Goal: Find specific page/section: Find specific page/section

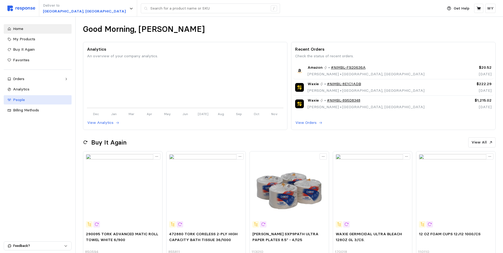
click at [21, 99] on span "People" at bounding box center [19, 99] width 12 height 5
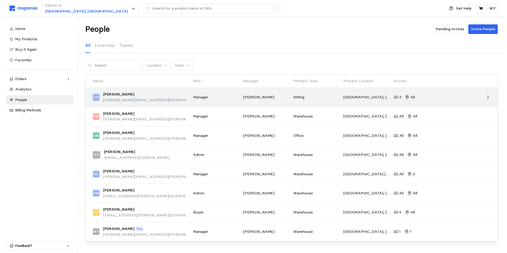
scroll to position [11, 0]
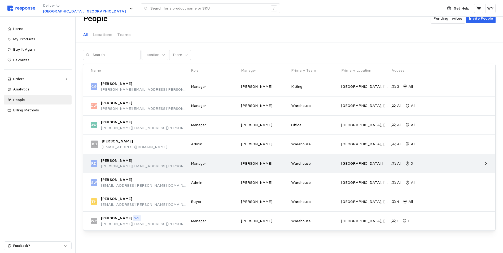
click at [115, 162] on p "[PERSON_NAME]" at bounding box center [116, 161] width 31 height 6
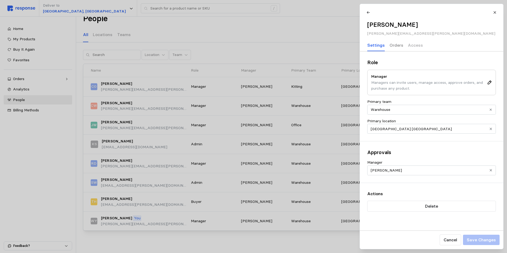
click at [391, 46] on p "Orders" at bounding box center [396, 45] width 14 height 7
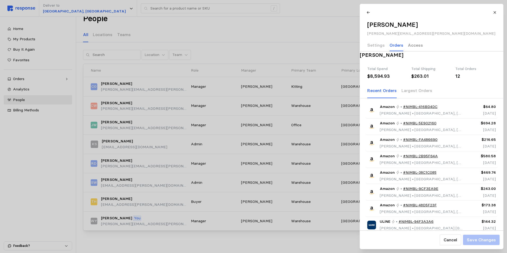
click at [416, 46] on p "Access" at bounding box center [415, 45] width 15 height 7
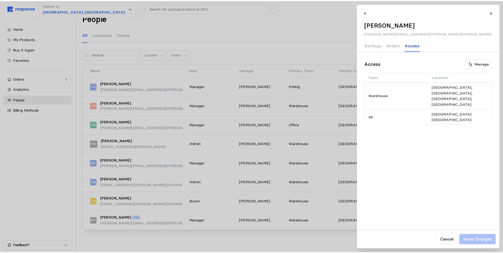
scroll to position [0, 0]
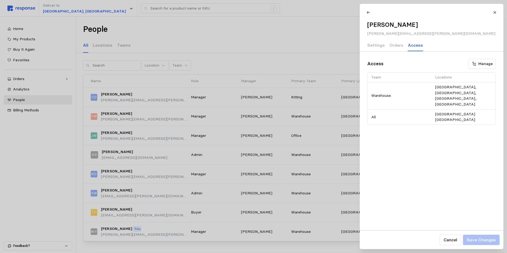
click at [113, 229] on div at bounding box center [253, 126] width 507 height 253
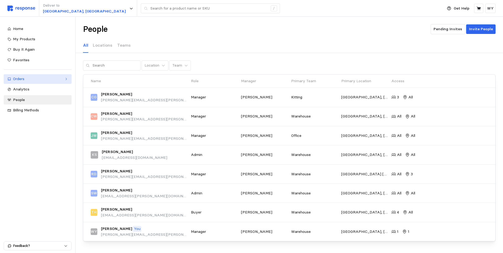
click at [20, 79] on div "Orders" at bounding box center [37, 79] width 49 height 6
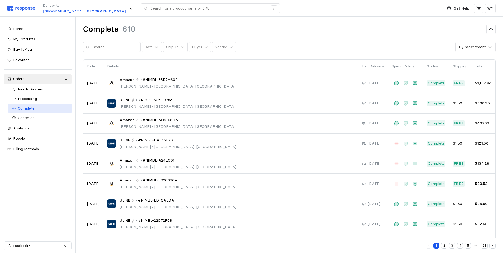
click at [28, 109] on span "Complete" at bounding box center [26, 108] width 17 height 5
